Goal: Transaction & Acquisition: Purchase product/service

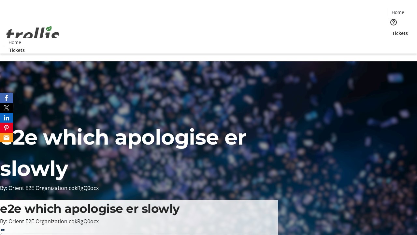
click at [392, 30] on span "Tickets" at bounding box center [400, 33] width 16 height 7
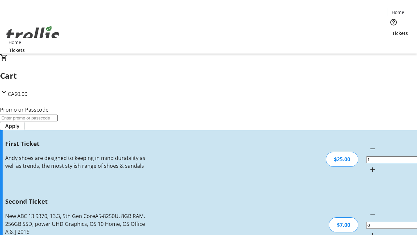
click at [369, 231] on mat-icon "Increment by one" at bounding box center [373, 235] width 8 height 8
type input "2"
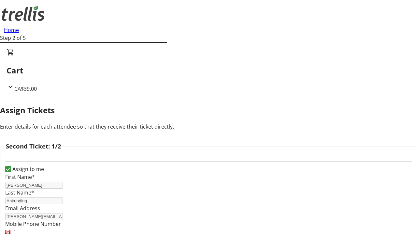
scroll to position [107, 0]
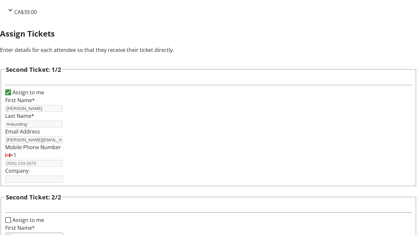
type input "Rhianna"
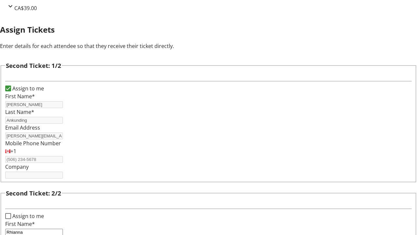
type input "Pouros"
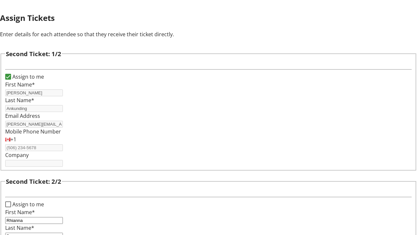
type input "[EMAIL_ADDRESS][DOMAIN_NAME]"
